Goal: Transaction & Acquisition: Purchase product/service

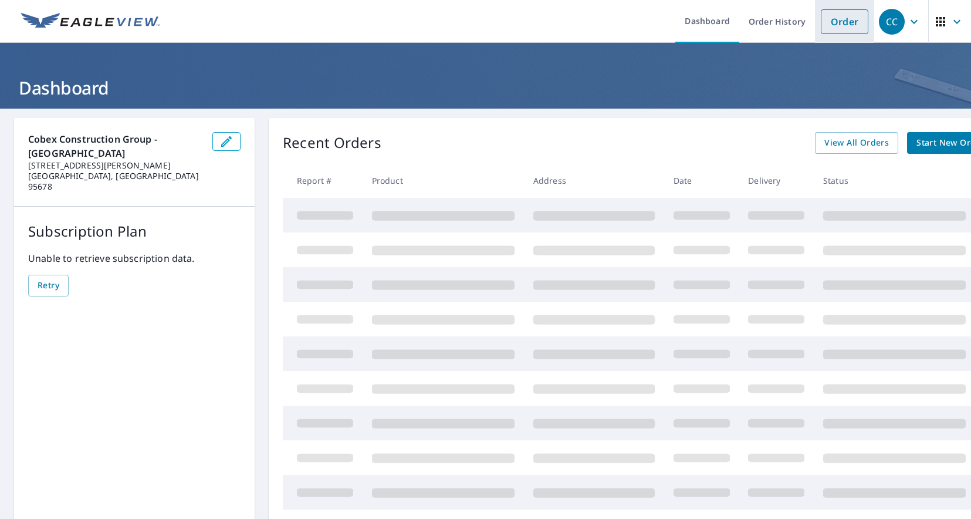
click at [839, 27] on link "Order" at bounding box center [845, 21] width 48 height 25
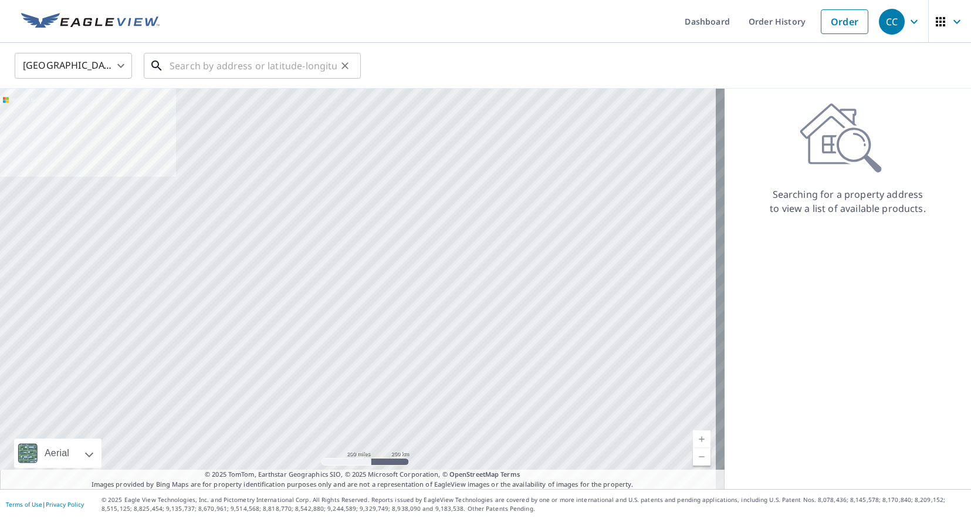
click at [207, 69] on input "text" at bounding box center [253, 65] width 167 height 33
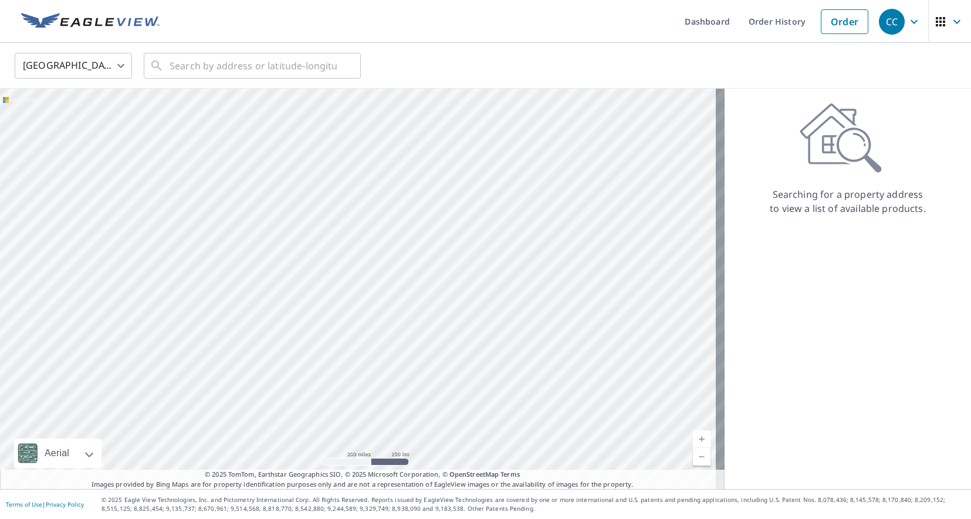
click at [248, 48] on div "United States [GEOGRAPHIC_DATA] ​ ​" at bounding box center [485, 66] width 971 height 46
click at [249, 61] on input "text" at bounding box center [253, 65] width 167 height 33
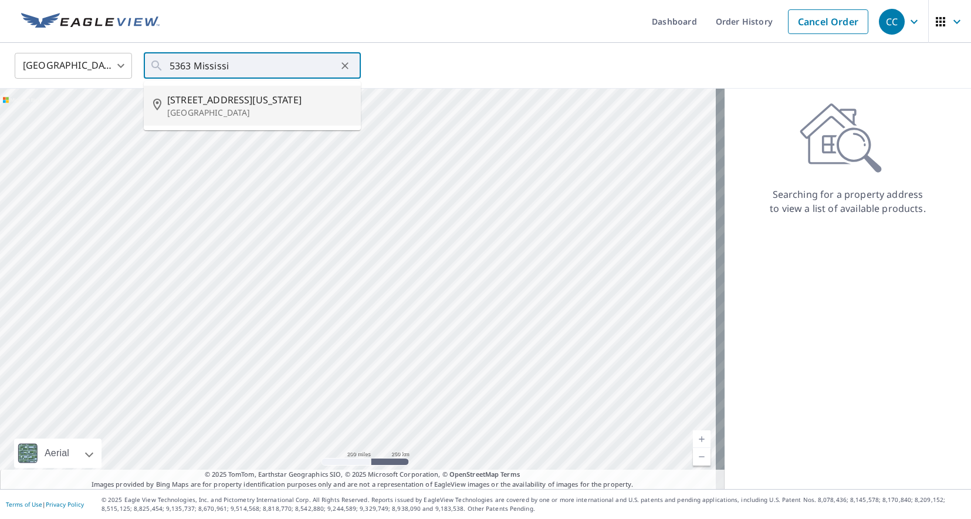
type input "[STREET_ADDRESS][US_STATE][PERSON_NAME]"
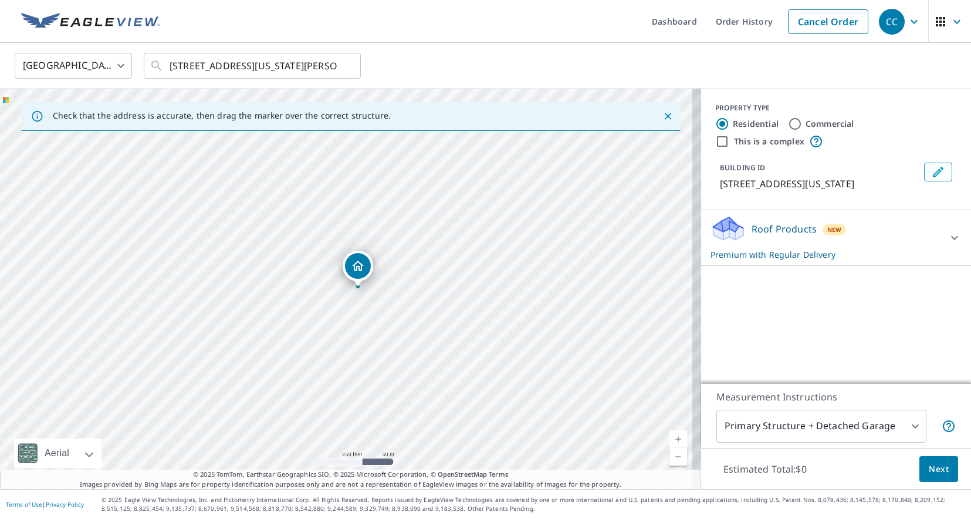
click at [927, 245] on div "Roof Products New Premium with Regular Delivery" at bounding box center [826, 238] width 230 height 46
click at [922, 308] on body "CC CC Dashboard Order History Cancel Order CC [GEOGRAPHIC_DATA] [GEOGRAPHIC_DAT…" at bounding box center [485, 259] width 971 height 519
click at [782, 304] on div at bounding box center [485, 259] width 971 height 519
click at [788, 236] on p "Roof Products" at bounding box center [784, 229] width 65 height 14
click at [785, 261] on p "Premium with Regular Delivery" at bounding box center [826, 254] width 230 height 12
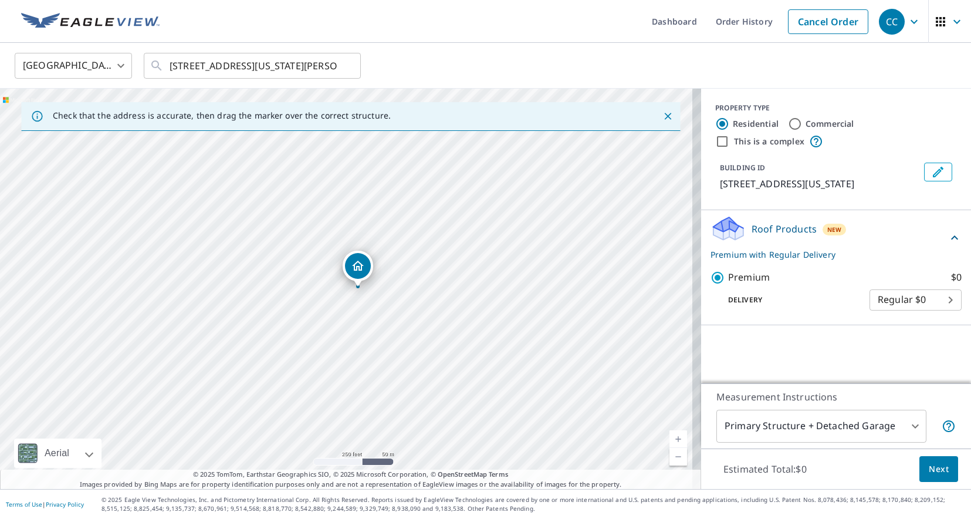
click at [734, 144] on label "This is a complex" at bounding box center [769, 142] width 70 height 12
click at [725, 144] on input "This is a complex" at bounding box center [722, 141] width 14 height 14
checkbox input "true"
radio input "false"
radio input "true"
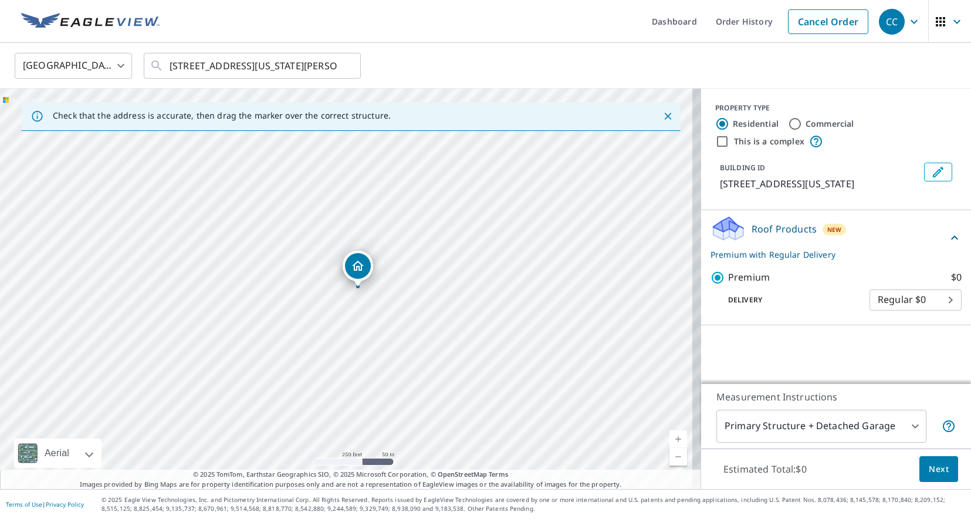
type input "4"
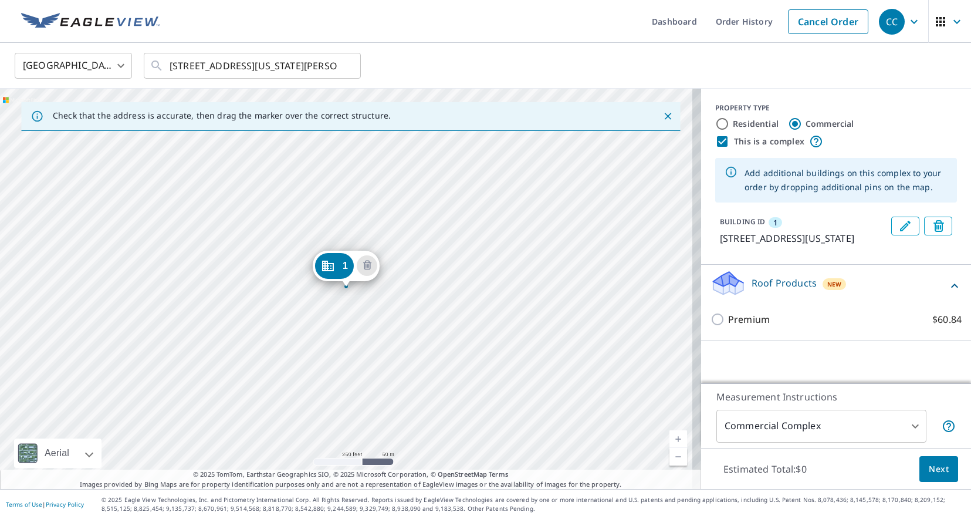
click at [942, 303] on div "Roof Products New" at bounding box center [836, 285] width 251 height 33
click at [942, 300] on div at bounding box center [955, 286] width 28 height 28
click at [716, 126] on input "Residential" at bounding box center [722, 124] width 14 height 14
radio input "true"
type input "1"
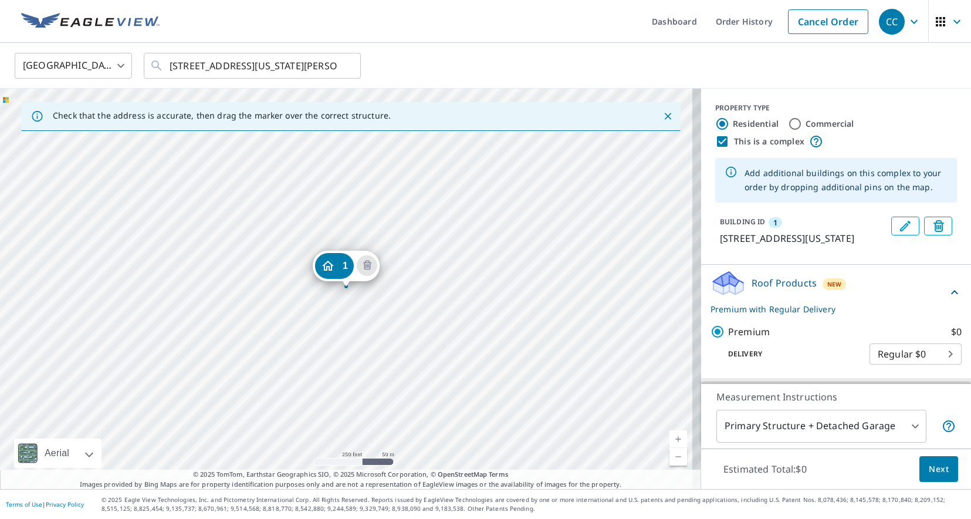
click at [715, 140] on input "This is a complex" at bounding box center [722, 141] width 14 height 14
checkbox input "false"
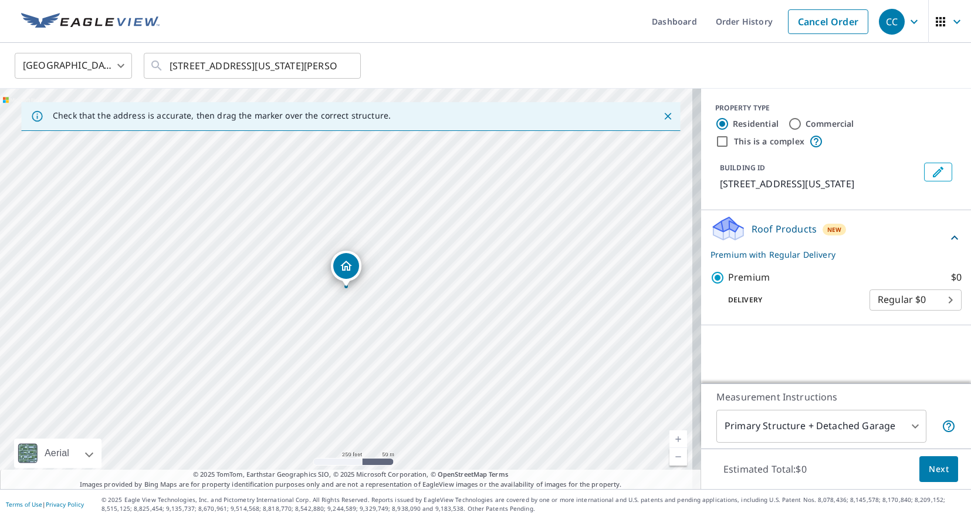
click at [855, 423] on body "CC CC Dashboard Order History Cancel Order CC [GEOGRAPHIC_DATA] [GEOGRAPHIC_DAT…" at bounding box center [485, 259] width 971 height 519
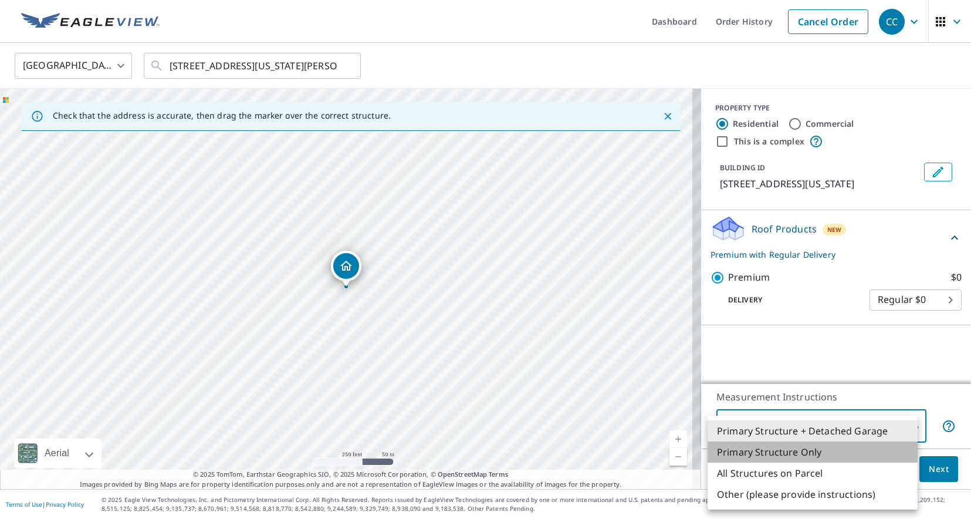
click at [819, 455] on li "Primary Structure Only" at bounding box center [813, 451] width 210 height 21
type input "2"
